Goal: Task Accomplishment & Management: Manage account settings

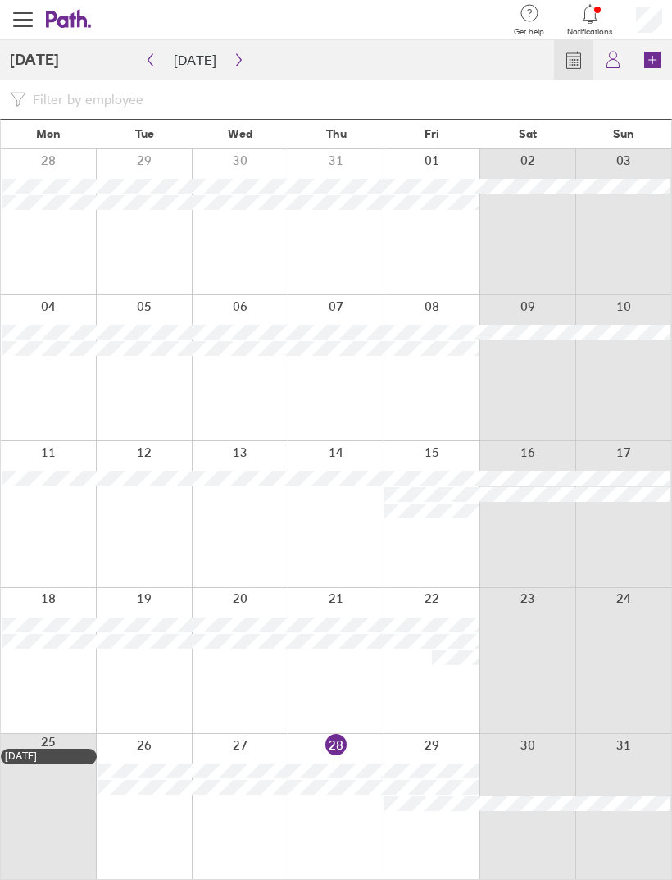
click at [241, 67] on button "button" at bounding box center [239, 60] width 20 height 26
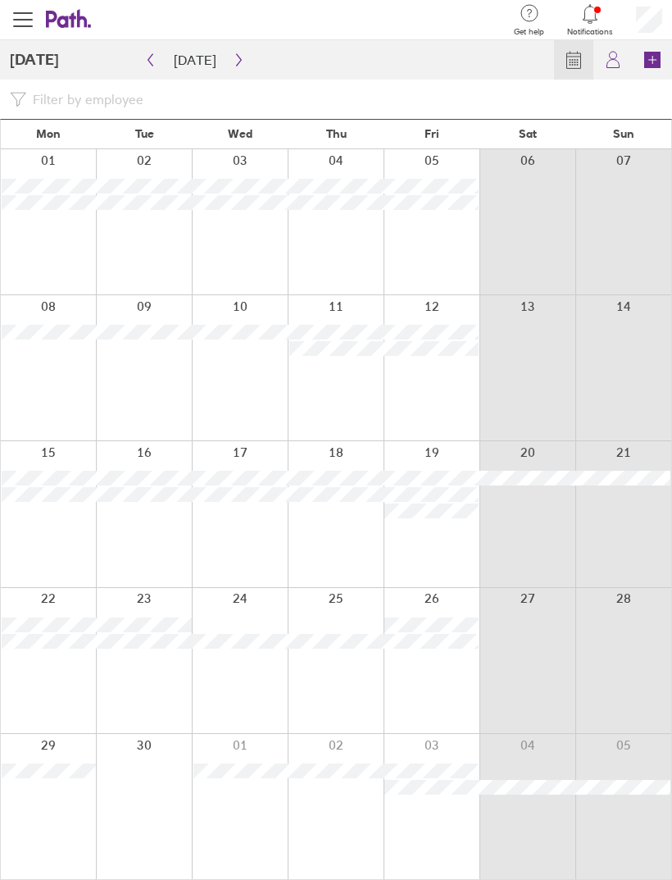
click at [240, 65] on button "button" at bounding box center [239, 60] width 20 height 26
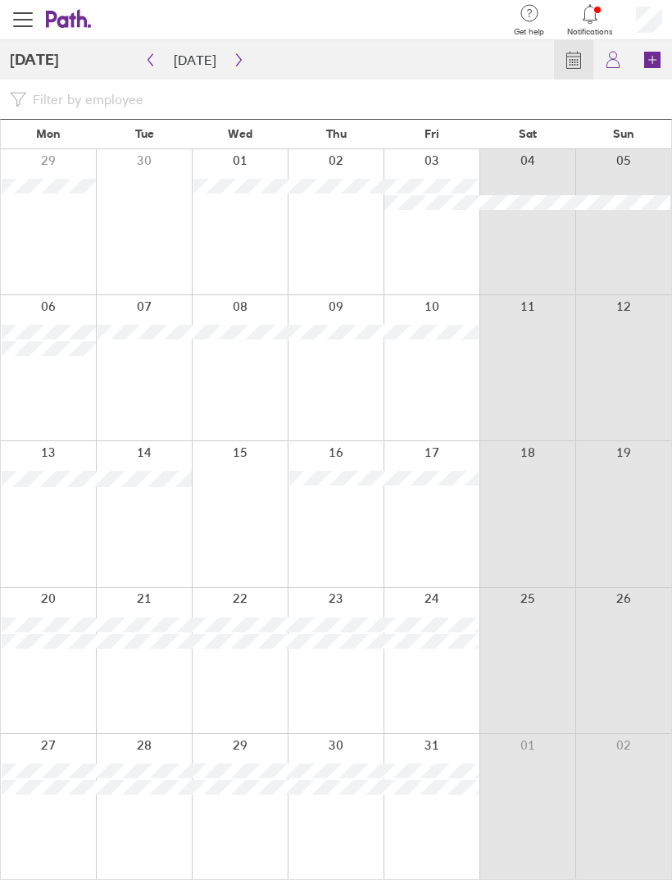
click at [232, 52] on button "button" at bounding box center [239, 60] width 20 height 26
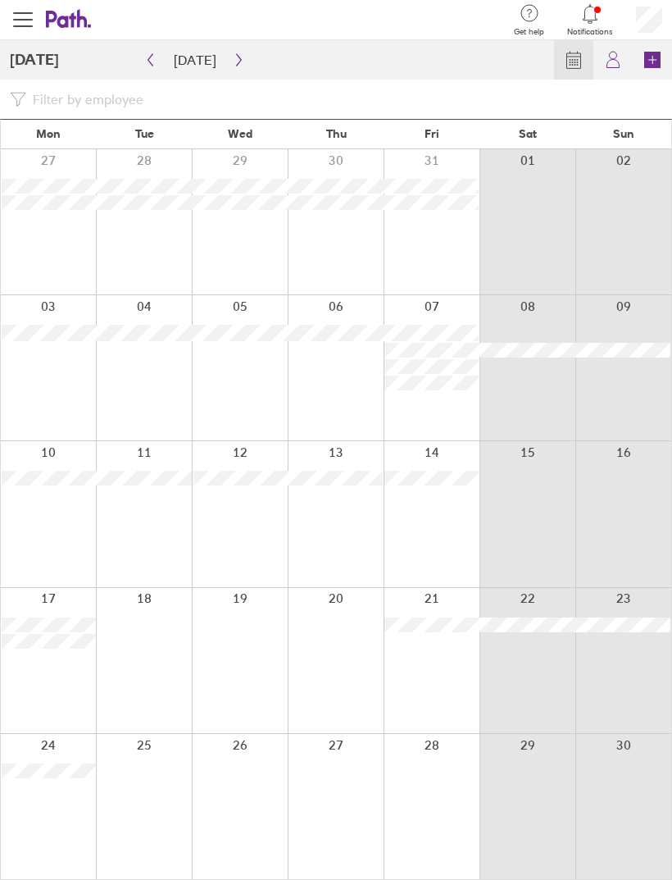
click at [230, 66] on button "button" at bounding box center [239, 60] width 20 height 26
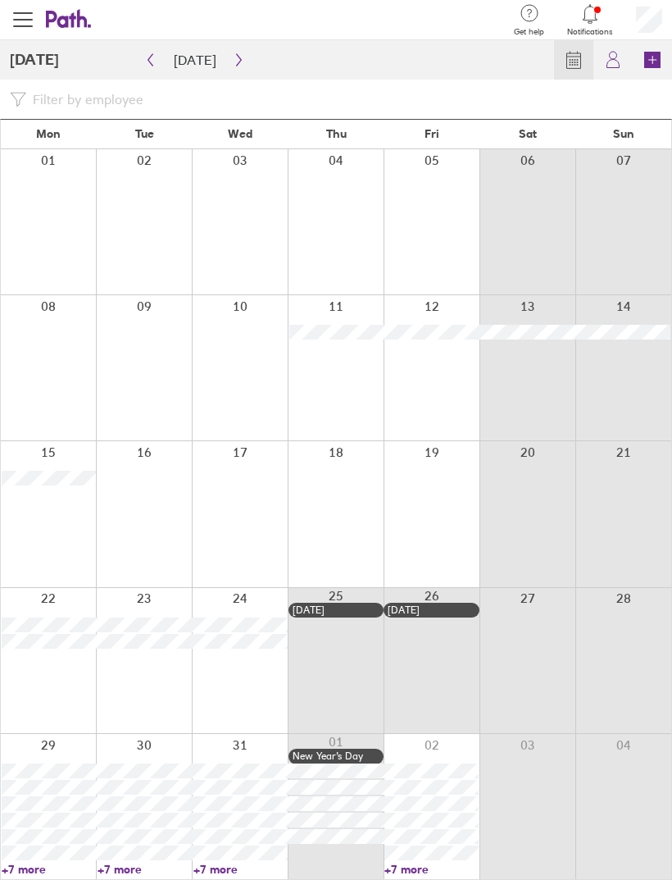
click at [238, 61] on icon "button" at bounding box center [239, 59] width 12 height 13
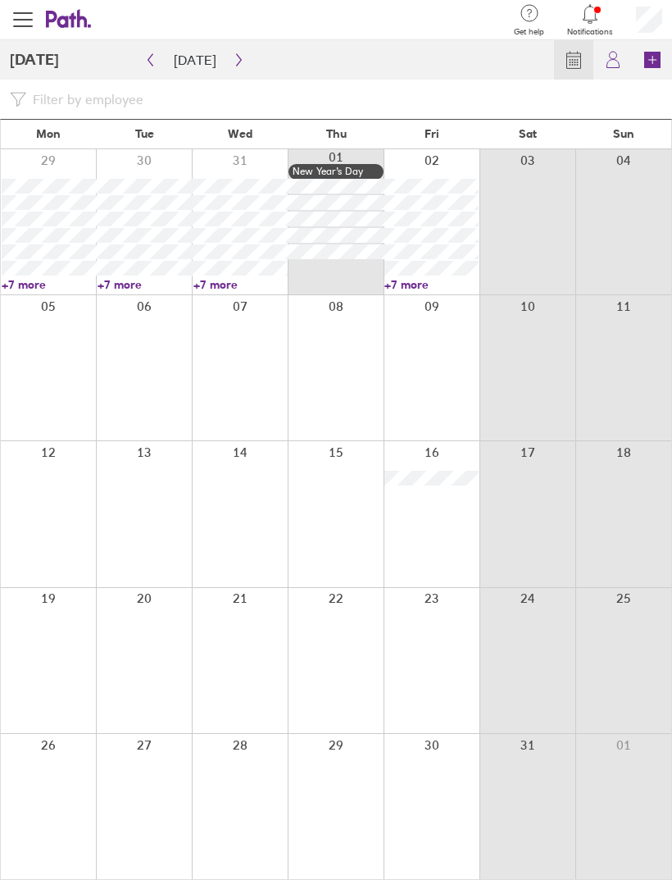
click at [239, 71] on button "button" at bounding box center [239, 60] width 20 height 26
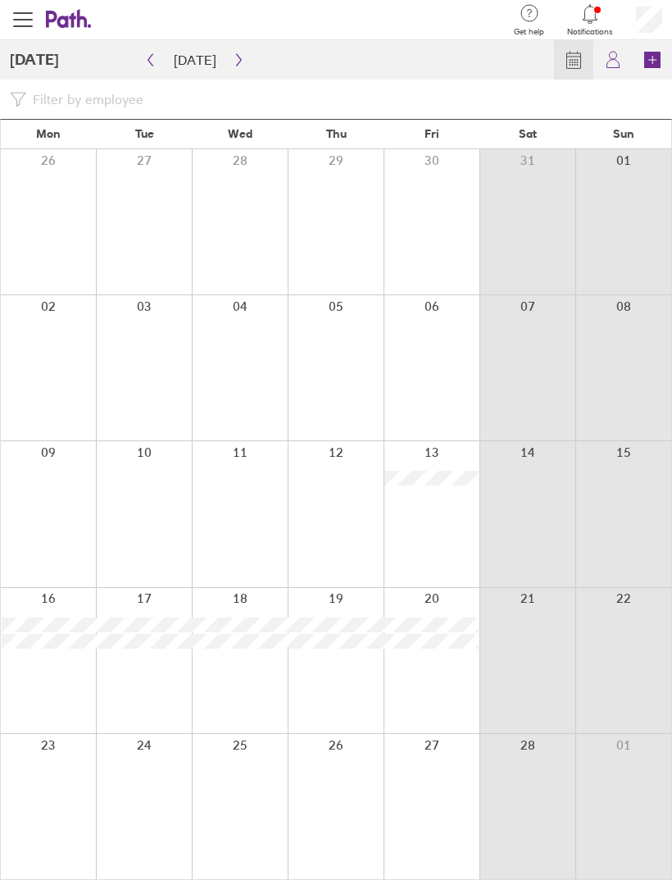
click at [234, 71] on button "button" at bounding box center [239, 60] width 20 height 26
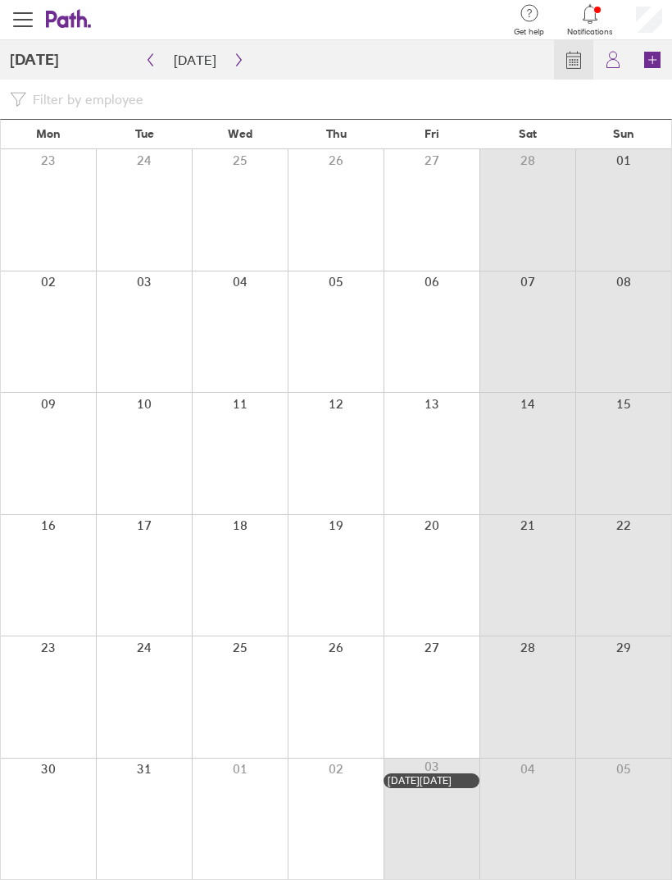
click at [242, 69] on button "button" at bounding box center [239, 60] width 20 height 26
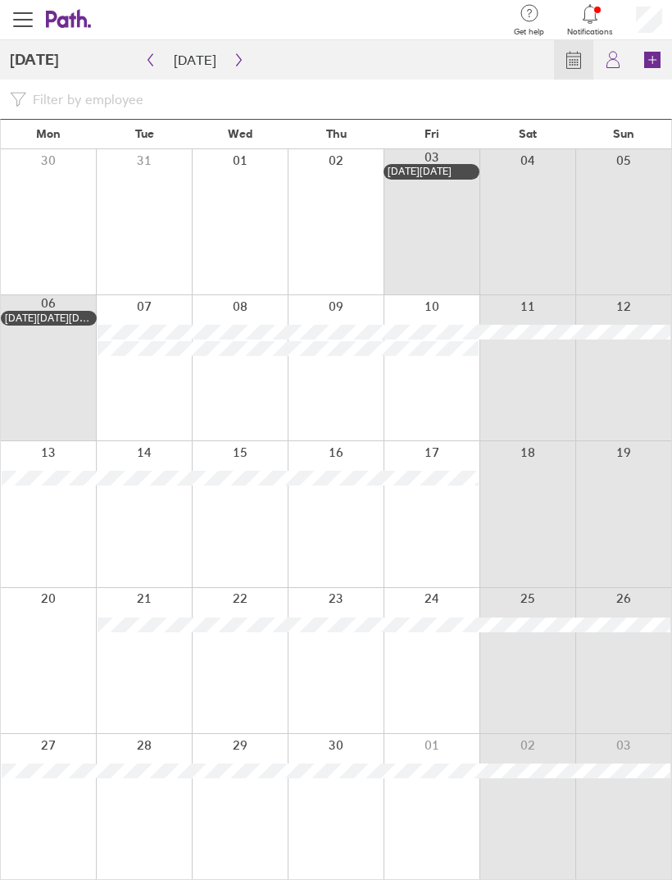
click at [236, 60] on icon "button" at bounding box center [238, 60] width 5 height 12
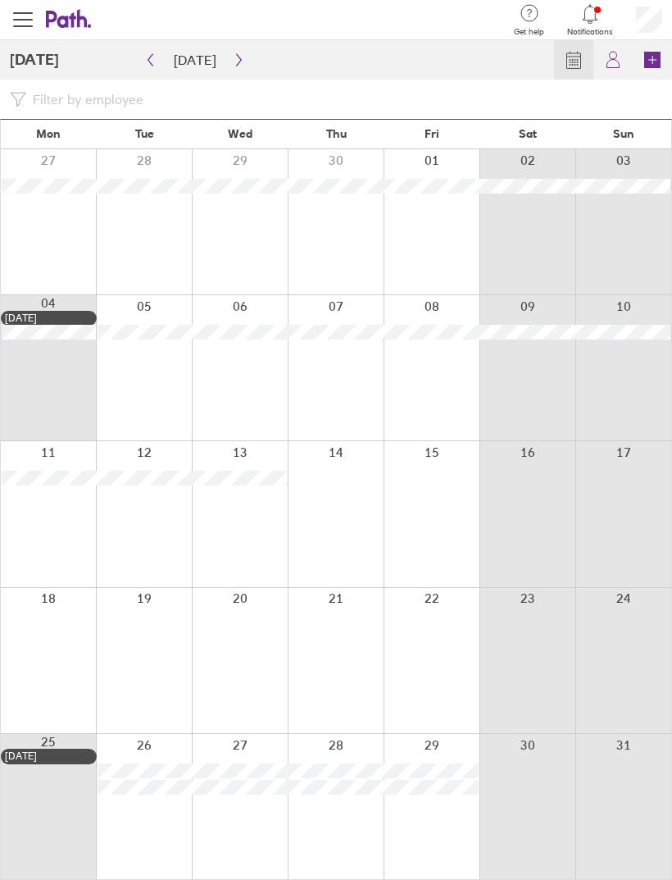
click at [319, 868] on div at bounding box center [336, 806] width 96 height 145
